Goal: Participate in discussion: Engage in conversation with other users on a specific topic

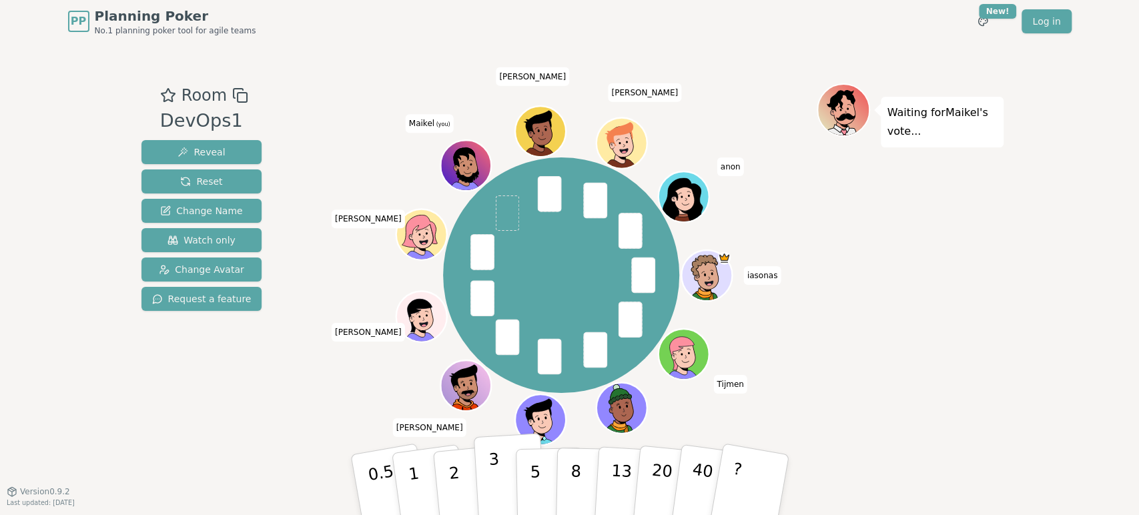
click at [488, 476] on button "3" at bounding box center [509, 485] width 73 height 104
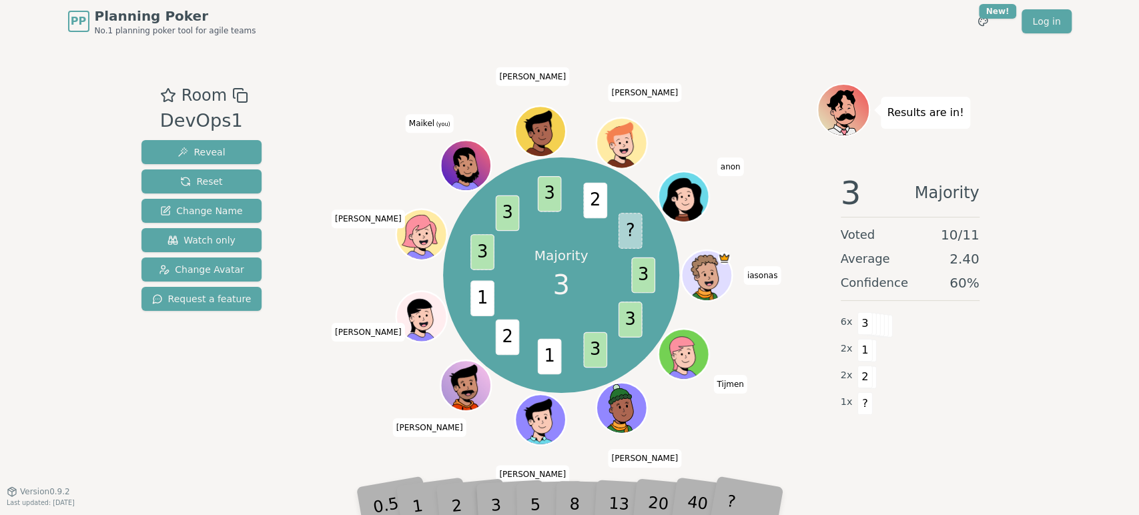
click at [948, 455] on div "Room DevOps1 Reveal Reset Change Name Watch only Change Avatar Request a featur…" at bounding box center [570, 267] width 868 height 449
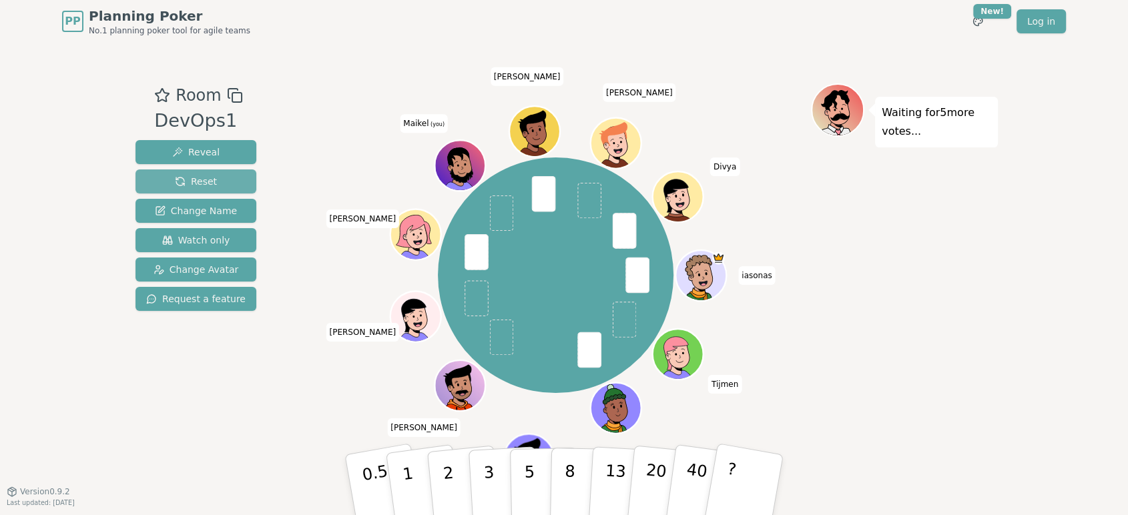
click at [208, 180] on span "Reset" at bounding box center [196, 181] width 42 height 13
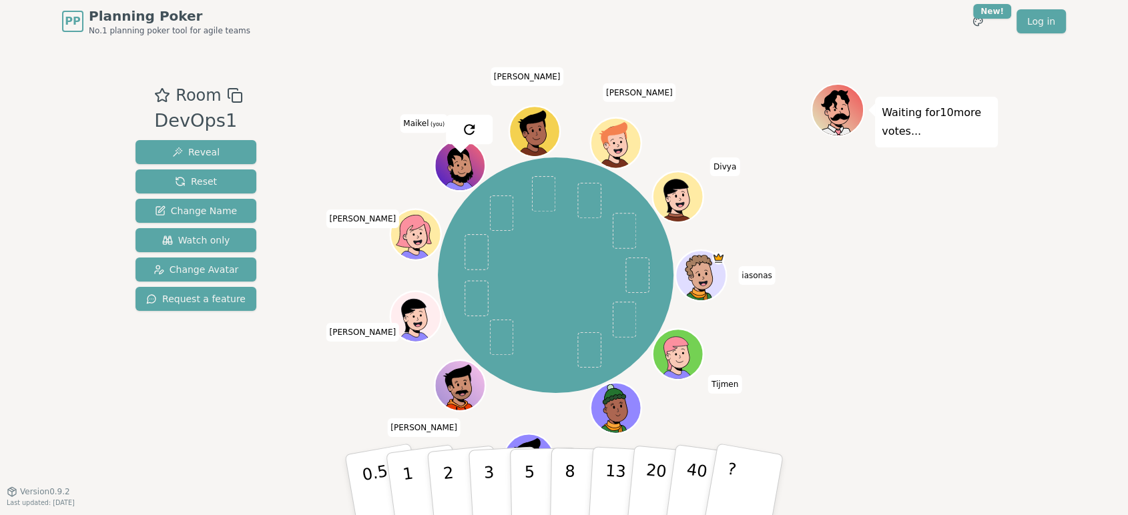
click at [422, 50] on div "Room DevOps1 Reveal Reset Change Name Watch only Change Avatar Request a featur…" at bounding box center [564, 267] width 868 height 449
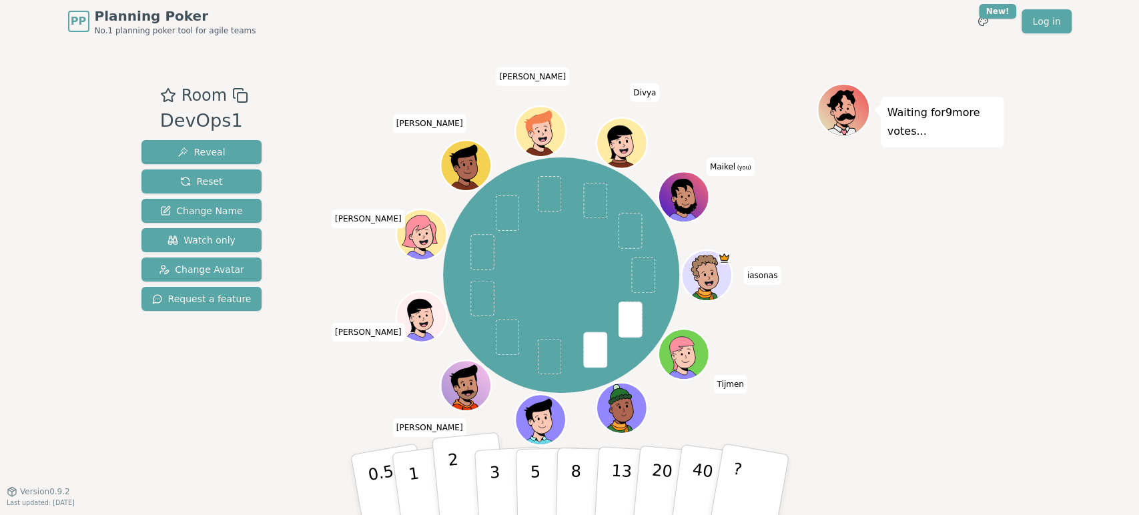
click at [451, 479] on p "2" at bounding box center [455, 487] width 17 height 73
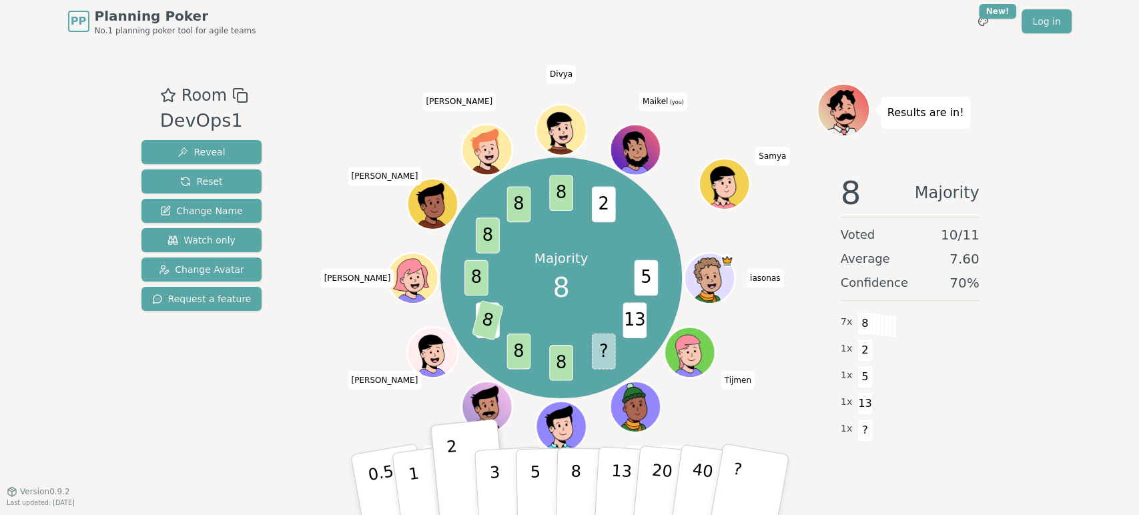
click at [1073, 250] on div "PP Planning Poker No.1 planning poker tool for agile teams Toggle theme New! Lo…" at bounding box center [569, 257] width 1139 height 515
click at [1084, 224] on div "PP Planning Poker No.1 planning poker tool for agile teams Toggle theme New! Lo…" at bounding box center [569, 257] width 1139 height 515
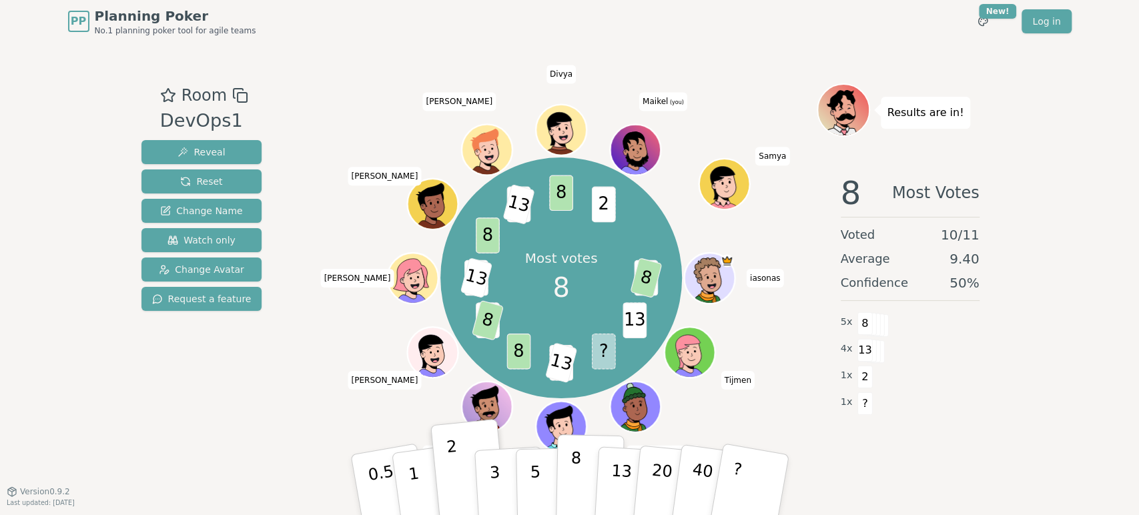
click at [568, 487] on button "8" at bounding box center [589, 485] width 69 height 101
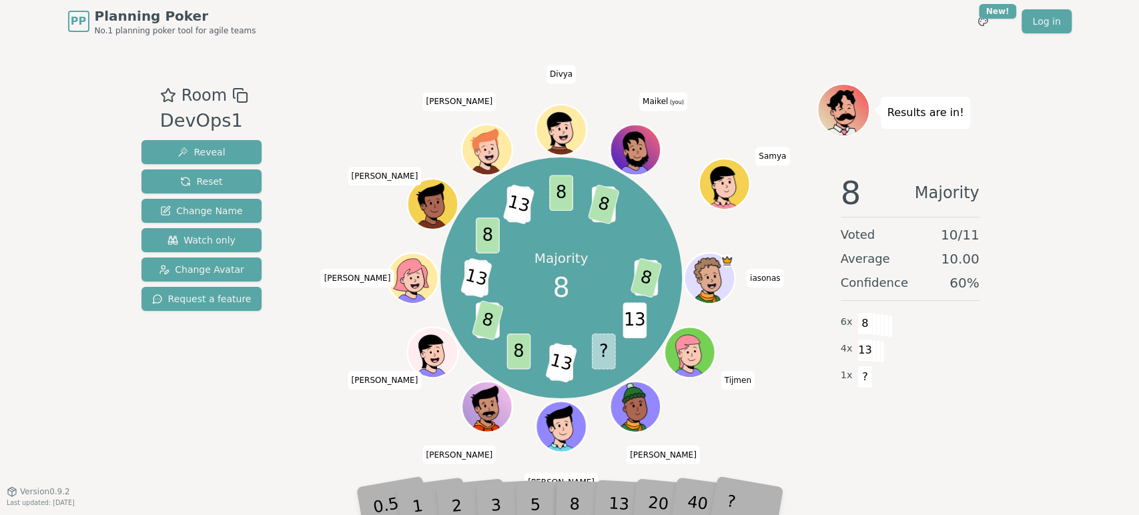
click at [1032, 398] on div "PP Planning Poker No.1 planning poker tool for agile teams Toggle theme New! Lo…" at bounding box center [569, 257] width 1139 height 515
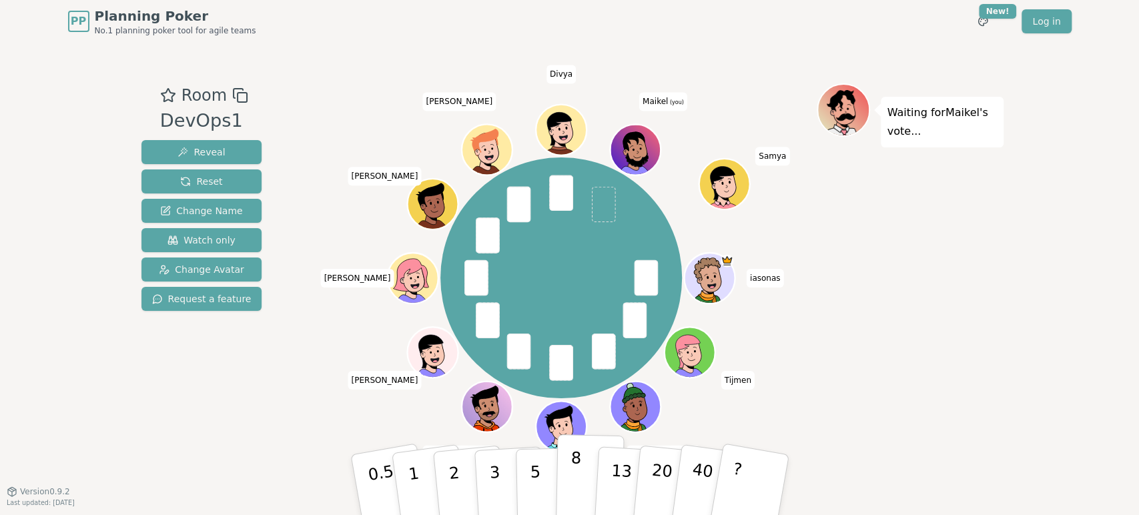
click at [569, 481] on button "8" at bounding box center [589, 485] width 69 height 101
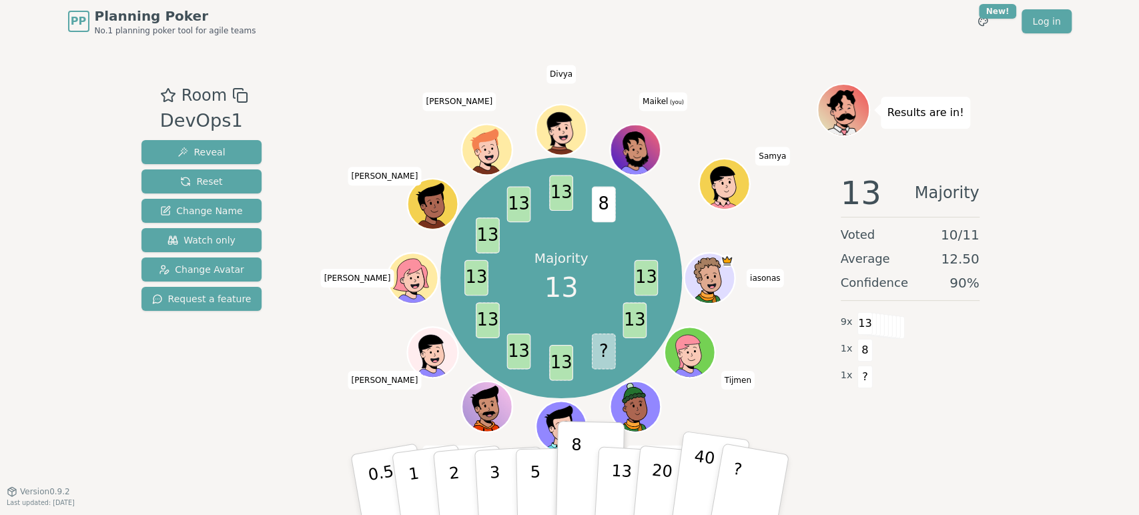
drag, startPoint x: 617, startPoint y: 483, endPoint x: 683, endPoint y: 459, distance: 70.5
click at [617, 483] on p "13" at bounding box center [619, 497] width 25 height 73
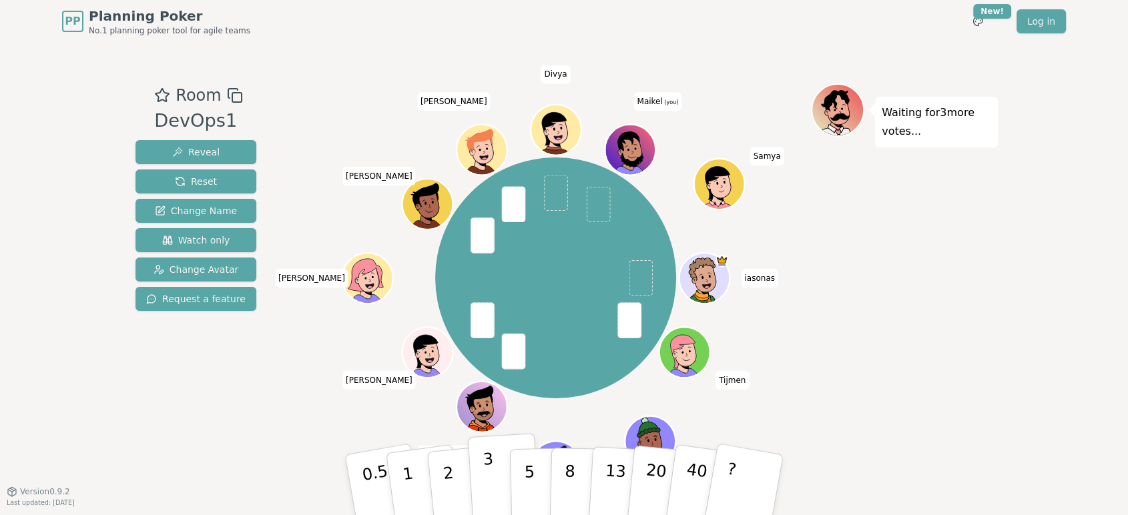
click at [491, 490] on p "3" at bounding box center [490, 486] width 15 height 73
click at [913, 340] on div "Waiting for [PERSON_NAME] 's vote..." at bounding box center [904, 266] width 187 height 367
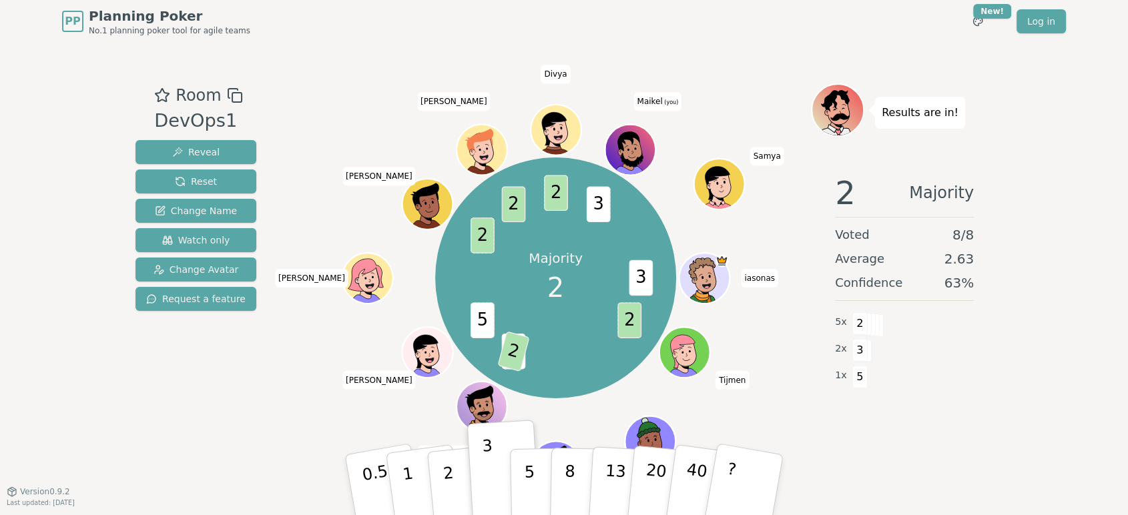
click at [1065, 324] on div "PP Planning Poker No.1 planning poker tool for agile teams Toggle theme New! Lo…" at bounding box center [564, 257] width 1128 height 515
click at [439, 479] on button "2" at bounding box center [464, 486] width 76 height 106
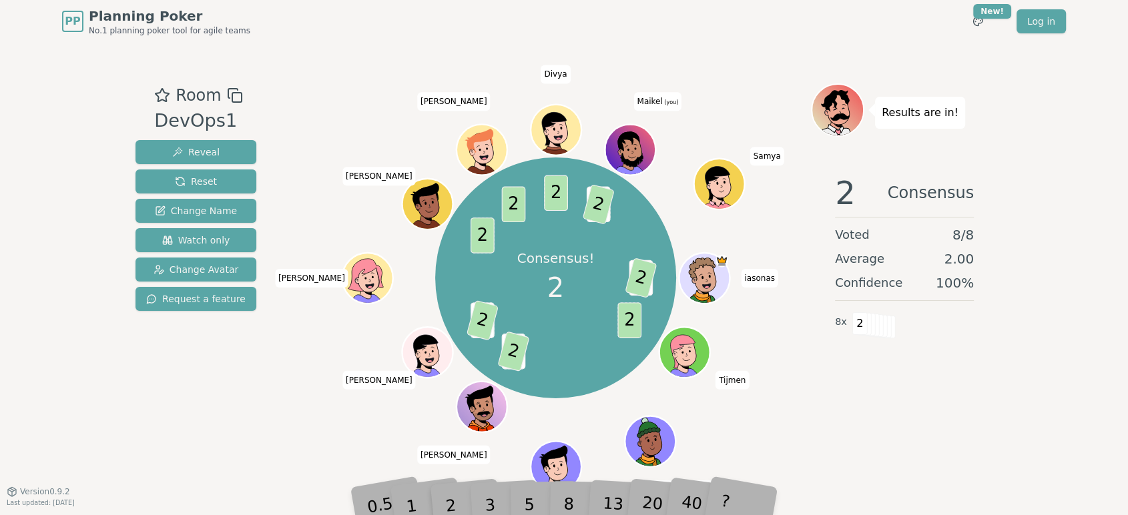
click at [495, 504] on div "3" at bounding box center [504, 485] width 43 height 49
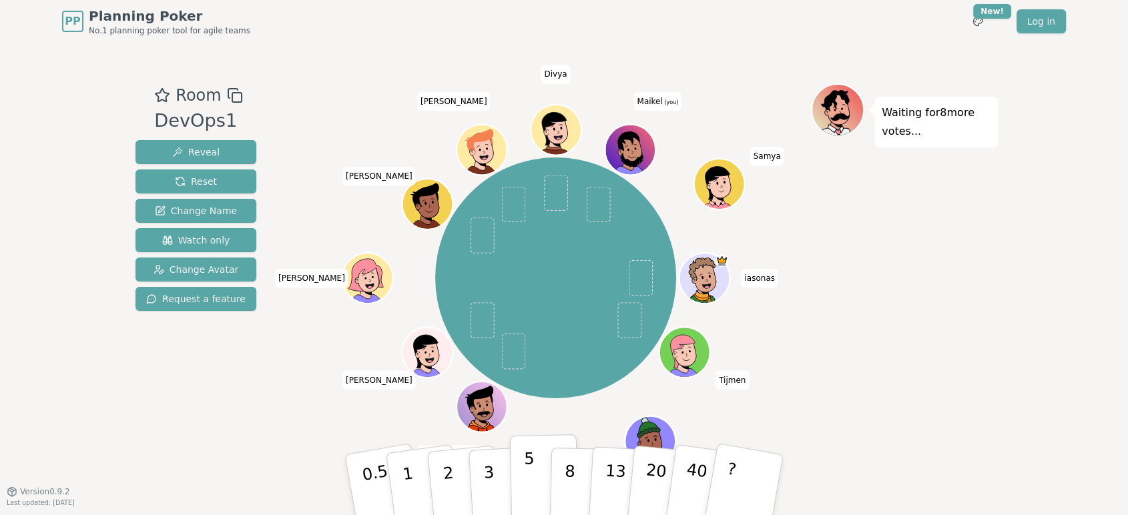
click at [526, 488] on p "5" at bounding box center [529, 485] width 11 height 72
click at [535, 479] on button "5" at bounding box center [544, 485] width 69 height 101
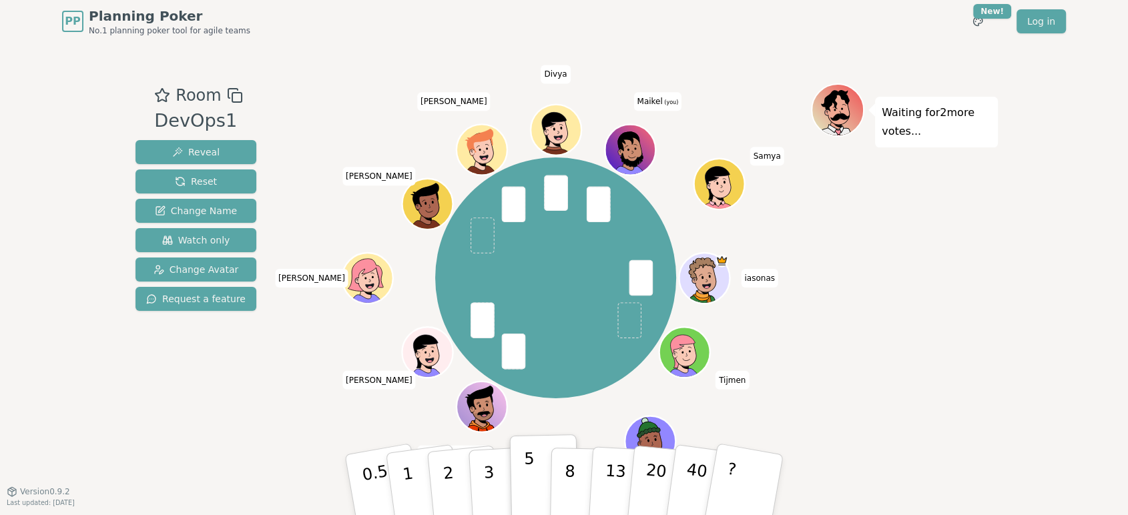
click at [533, 439] on button "5" at bounding box center [544, 485] width 69 height 101
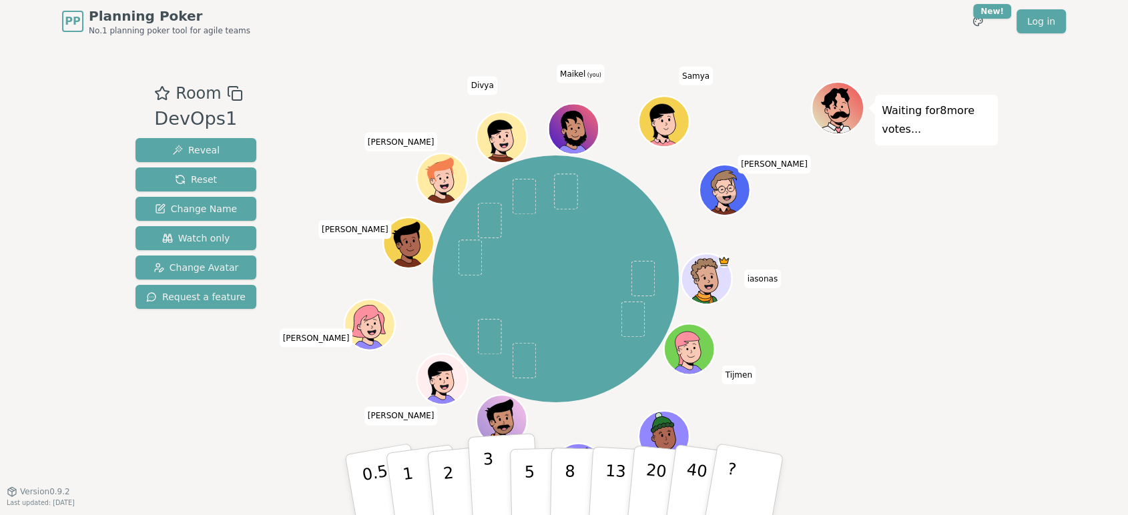
click at [487, 479] on p "3" at bounding box center [490, 486] width 15 height 73
click at [455, 479] on button "2" at bounding box center [464, 486] width 76 height 106
click at [1053, 307] on div "PP Planning Poker No.1 planning poker tool for agile teams Toggle theme New! Lo…" at bounding box center [564, 257] width 1128 height 515
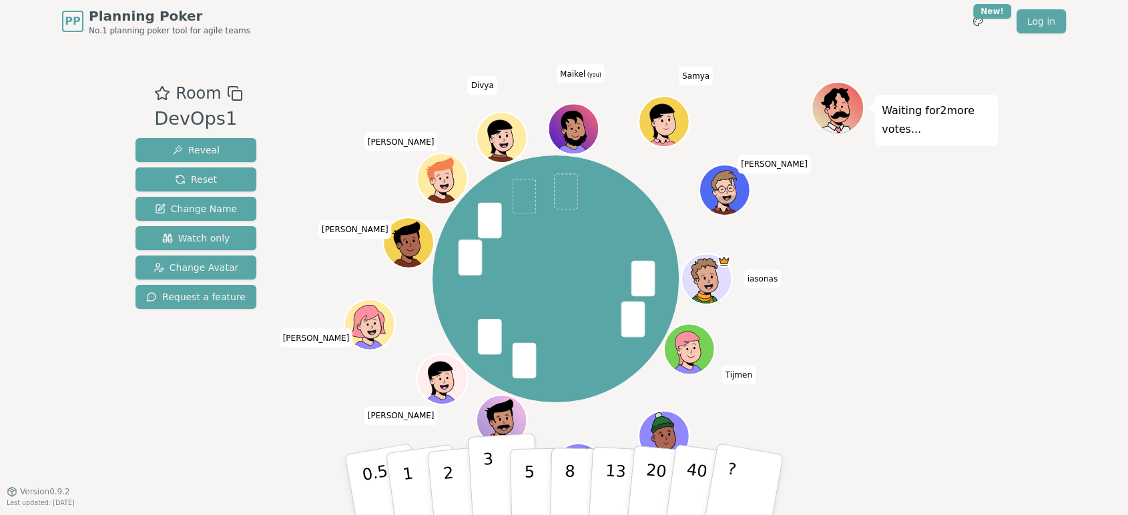
click at [488, 483] on p "3" at bounding box center [490, 486] width 15 height 73
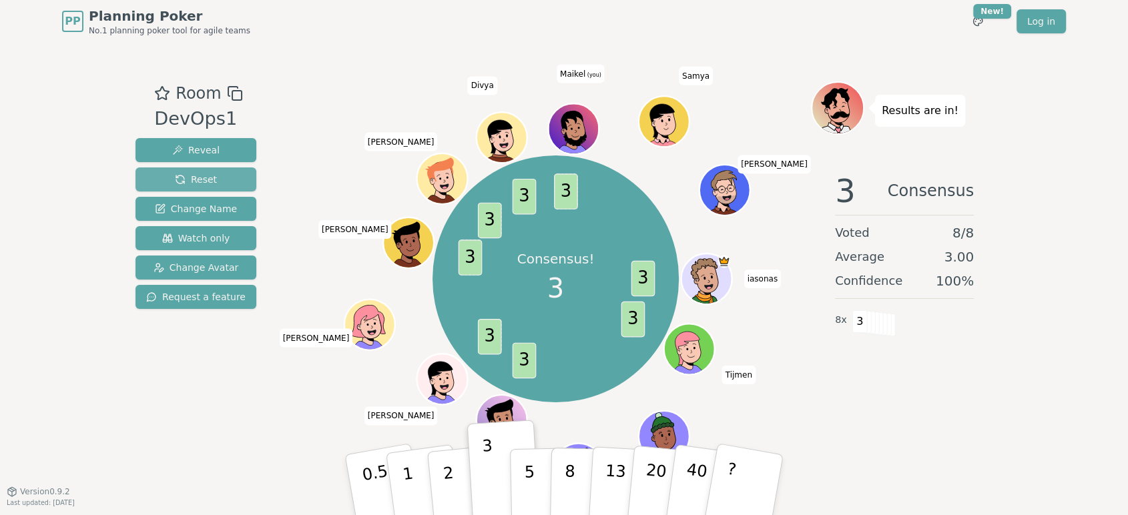
click at [214, 178] on button "Reset" at bounding box center [195, 180] width 121 height 24
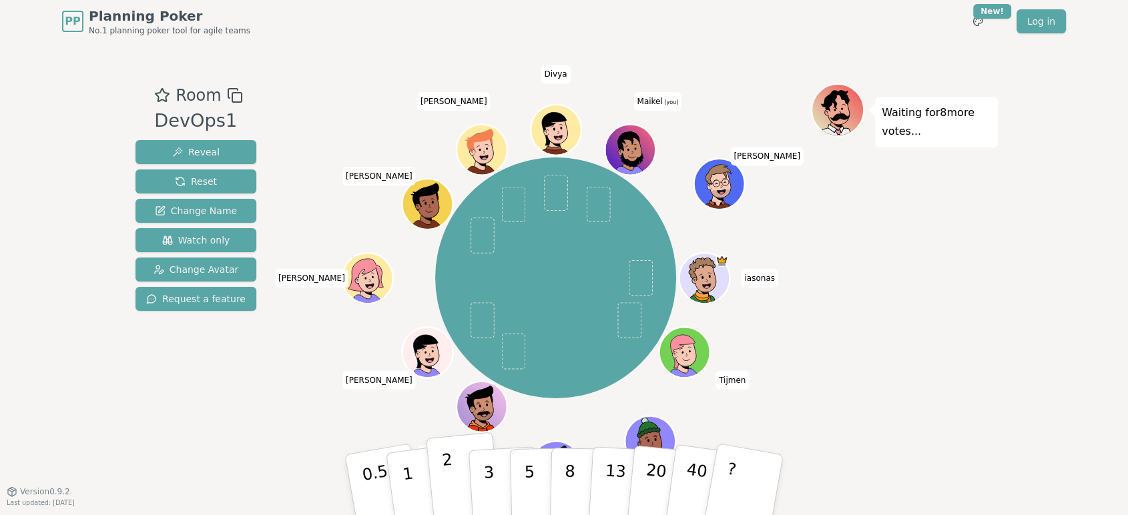
click at [450, 477] on p "2" at bounding box center [449, 487] width 17 height 73
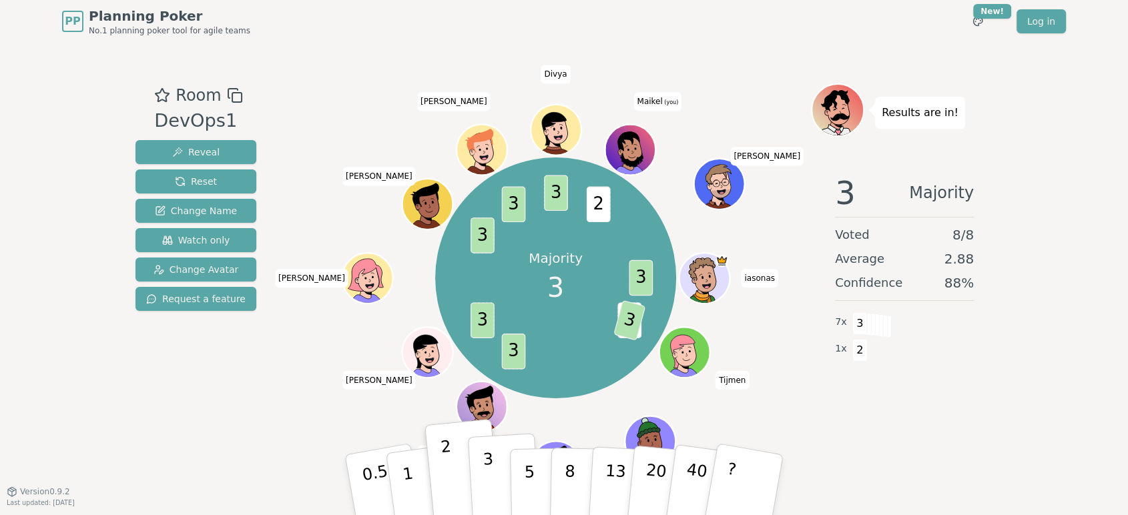
click at [485, 474] on p "3" at bounding box center [490, 486] width 15 height 73
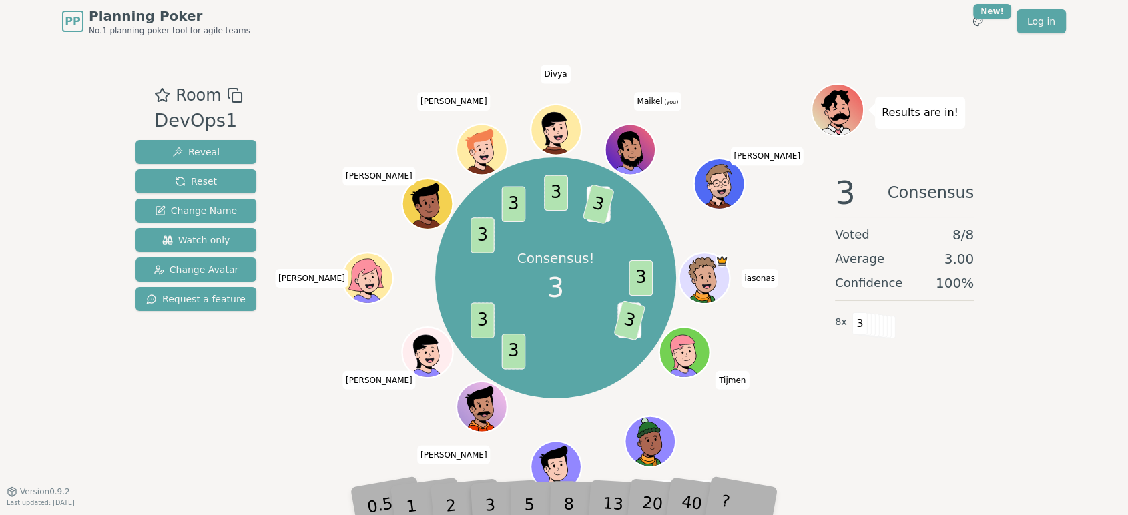
click at [912, 441] on div "Results are in! 3 Consensus Voted 8 / 8 Average 3.00 Confidence 100 % 8 x 3" at bounding box center [904, 266] width 187 height 367
click at [175, 176] on span "Reset" at bounding box center [196, 181] width 42 height 13
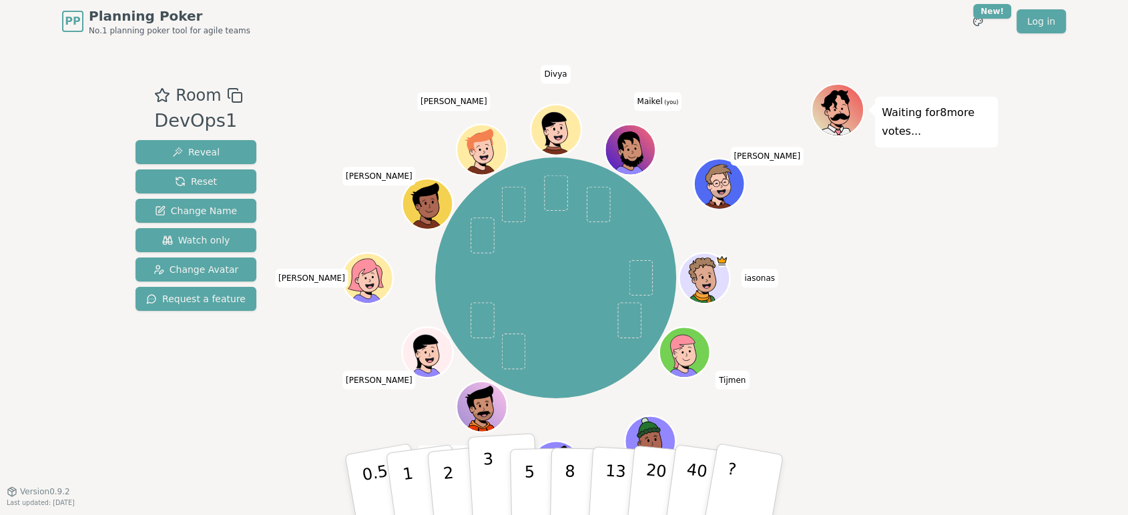
click at [495, 469] on button "3" at bounding box center [504, 485] width 73 height 104
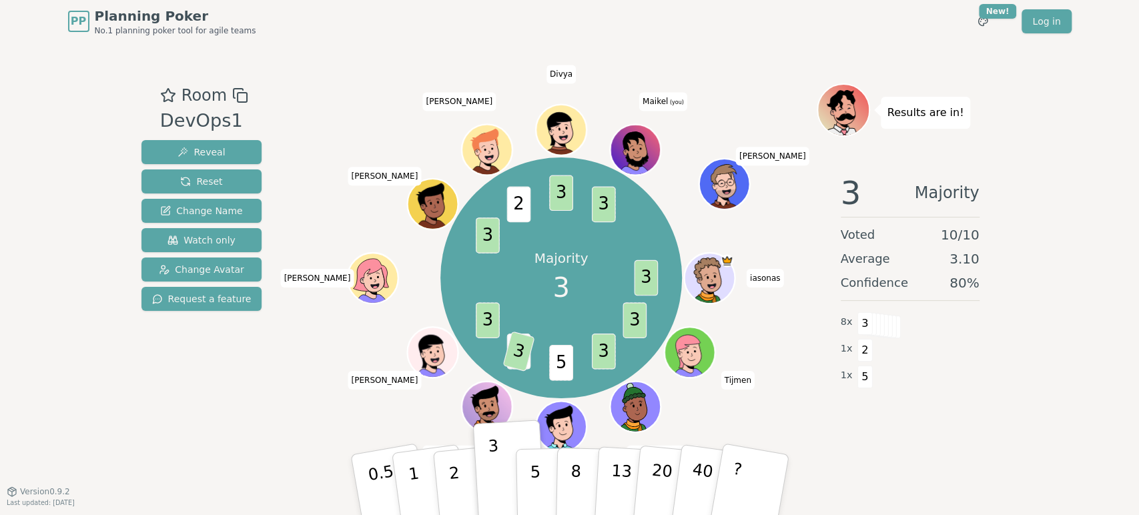
click at [315, 35] on div "PP Planning Poker No.1 planning poker tool for agile teams Toggle theme New! Lo…" at bounding box center [570, 21] width 1004 height 43
click at [863, 491] on div "PP Planning Poker No.1 planning poker tool for agile teams Toggle theme New! Lo…" at bounding box center [569, 257] width 1139 height 515
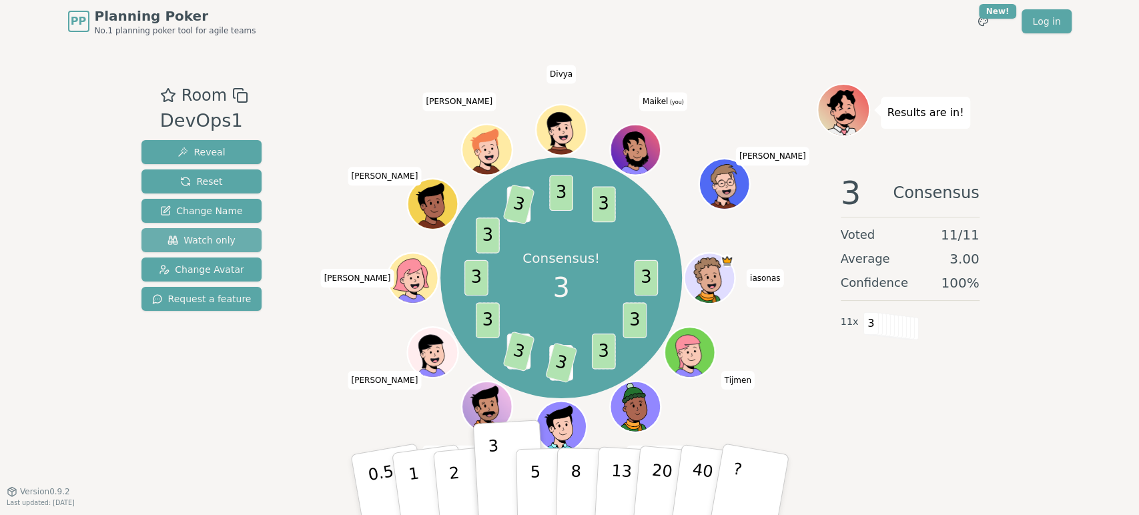
click at [224, 248] on button "Watch only" at bounding box center [202, 240] width 121 height 24
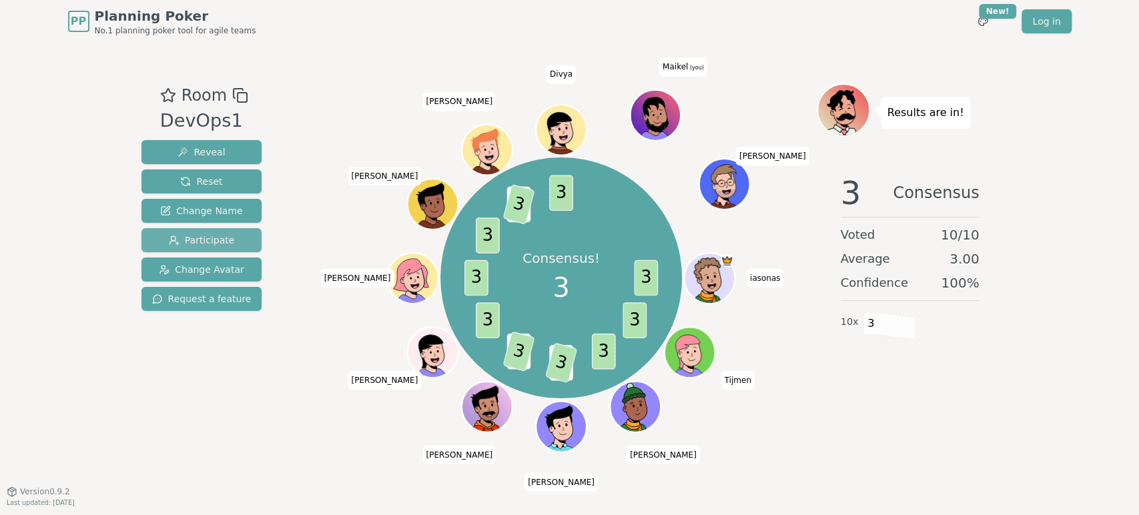
click at [224, 244] on span "Participate" at bounding box center [202, 240] width 66 height 13
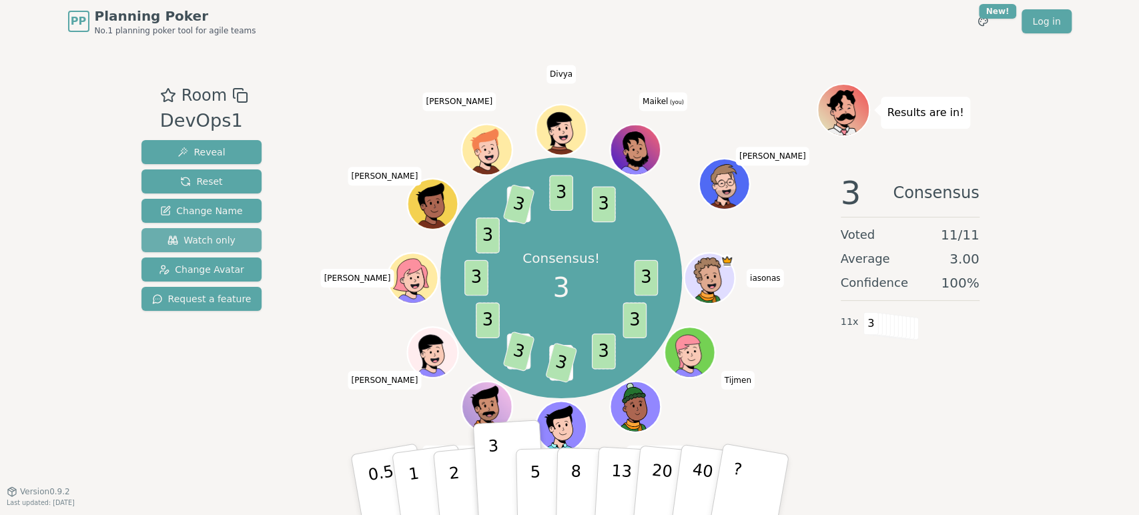
click at [224, 244] on span "Watch only" at bounding box center [202, 240] width 68 height 13
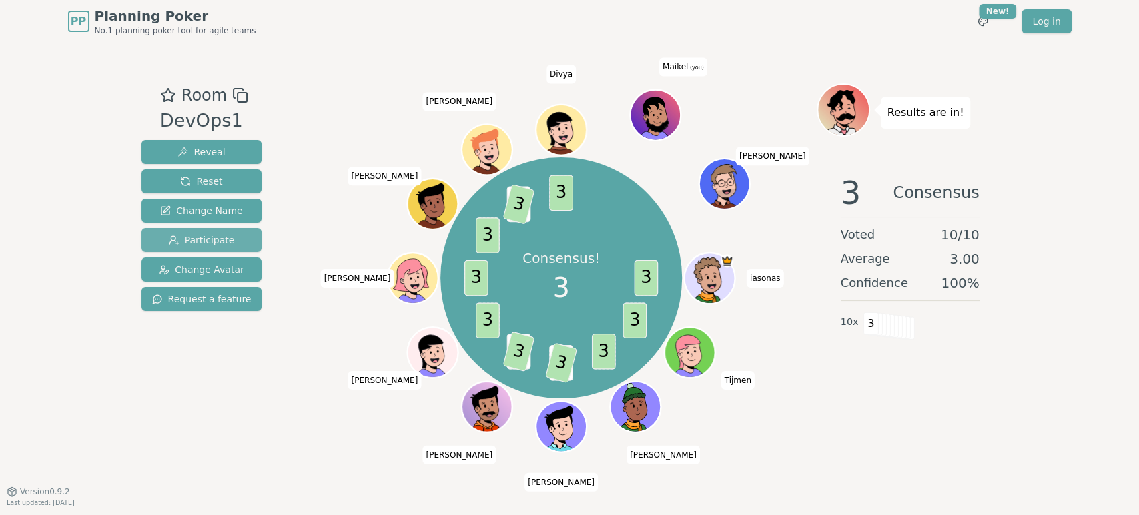
click at [224, 244] on span "Participate" at bounding box center [202, 240] width 66 height 13
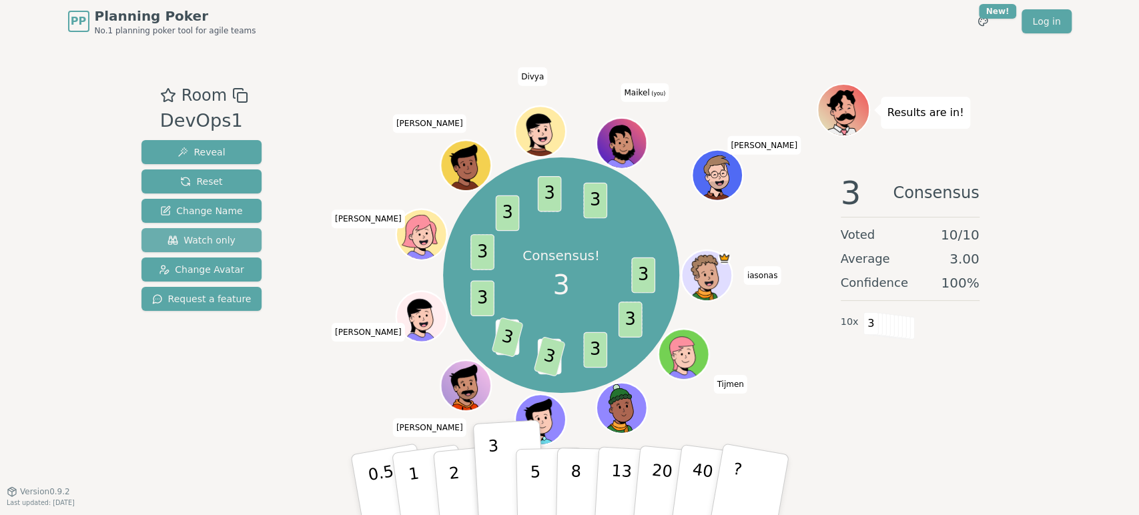
click at [224, 244] on span "Watch only" at bounding box center [202, 240] width 68 height 13
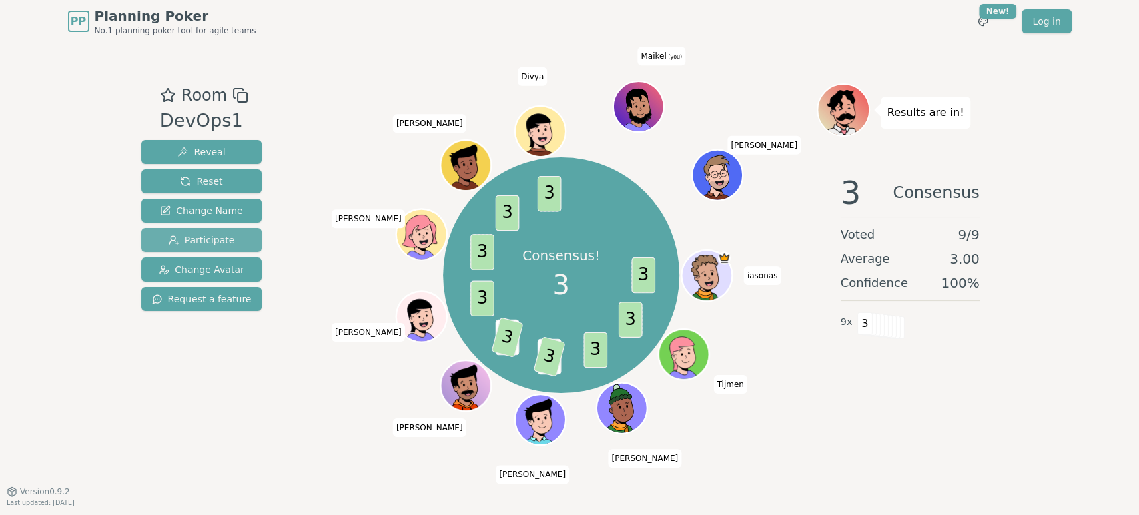
click at [224, 244] on span "Participate" at bounding box center [202, 240] width 66 height 13
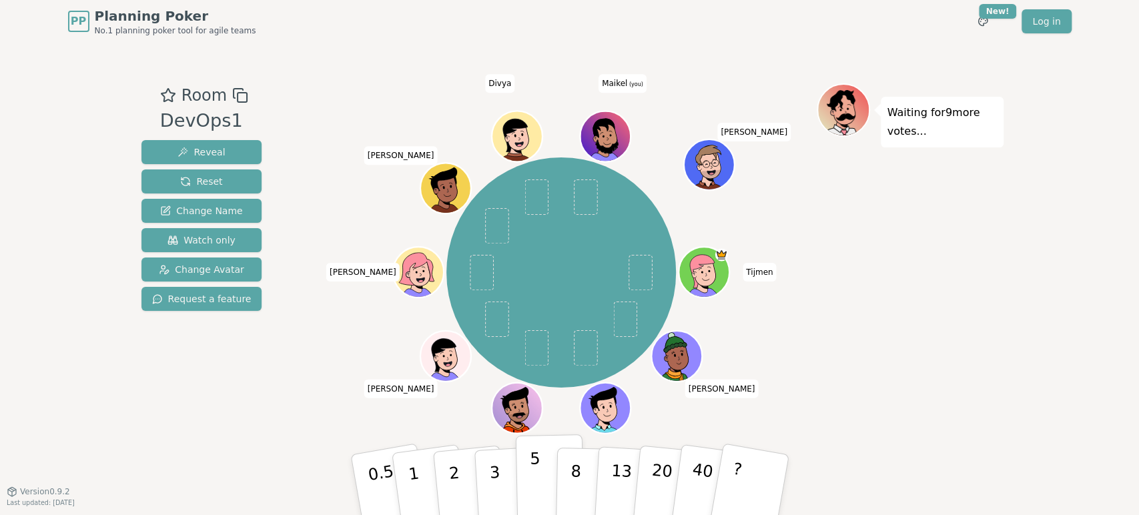
click at [535, 495] on p "5" at bounding box center [534, 485] width 11 height 72
click at [882, 388] on div "Waiting for 8 more votes..." at bounding box center [910, 266] width 187 height 367
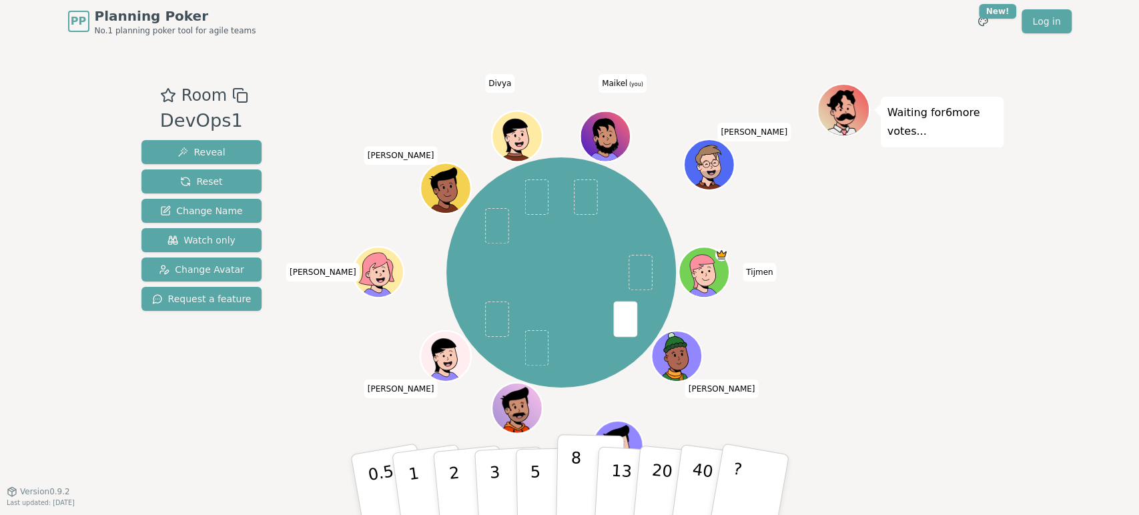
click at [571, 473] on p "8" at bounding box center [574, 485] width 11 height 72
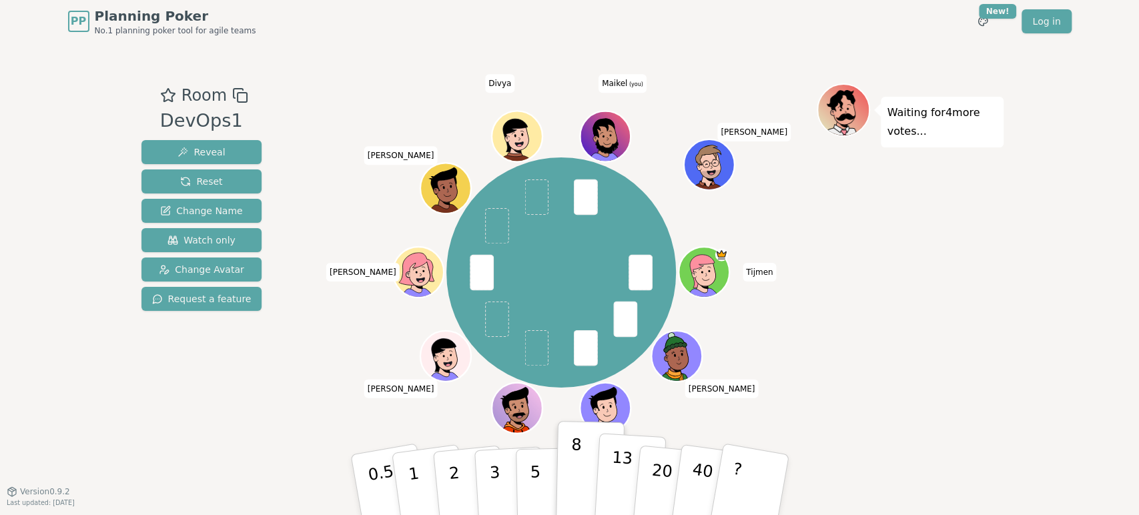
click at [614, 481] on p "13" at bounding box center [620, 484] width 25 height 73
click at [578, 483] on p "8" at bounding box center [574, 485] width 11 height 72
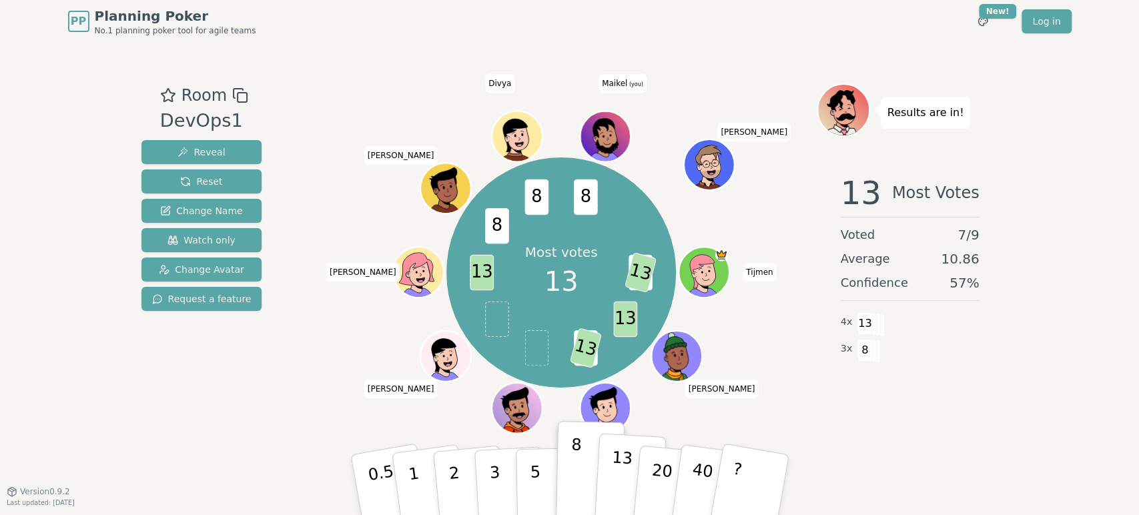
click at [613, 495] on p "13" at bounding box center [620, 484] width 25 height 73
